Goal: Information Seeking & Learning: Learn about a topic

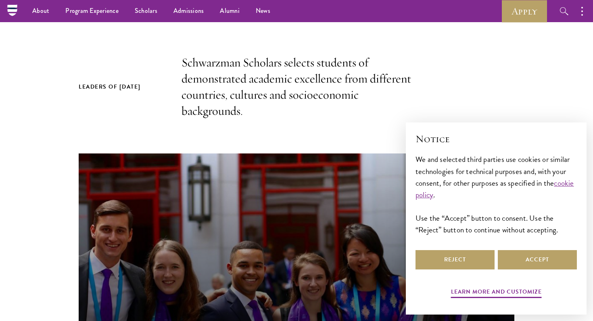
scroll to position [233, 0]
click at [149, 6] on link "Scholars" at bounding box center [146, 11] width 39 height 22
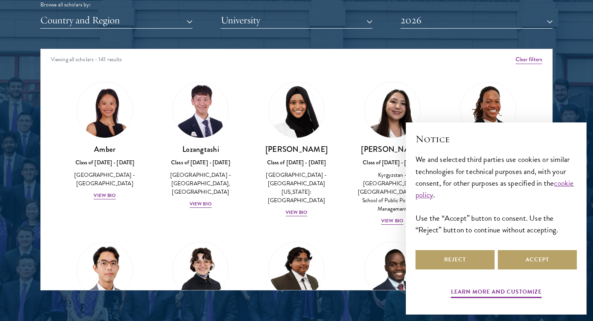
scroll to position [1028, 0]
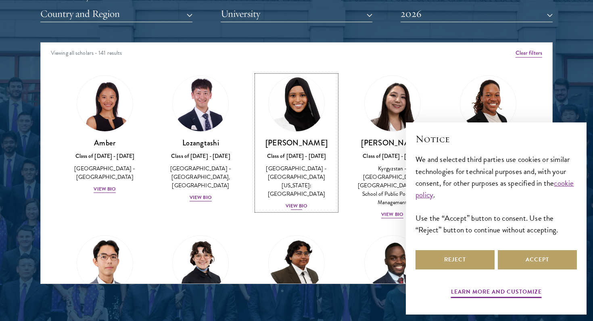
click at [301, 202] on div "View Bio" at bounding box center [296, 206] width 22 height 8
